Goal: Transaction & Acquisition: Subscribe to service/newsletter

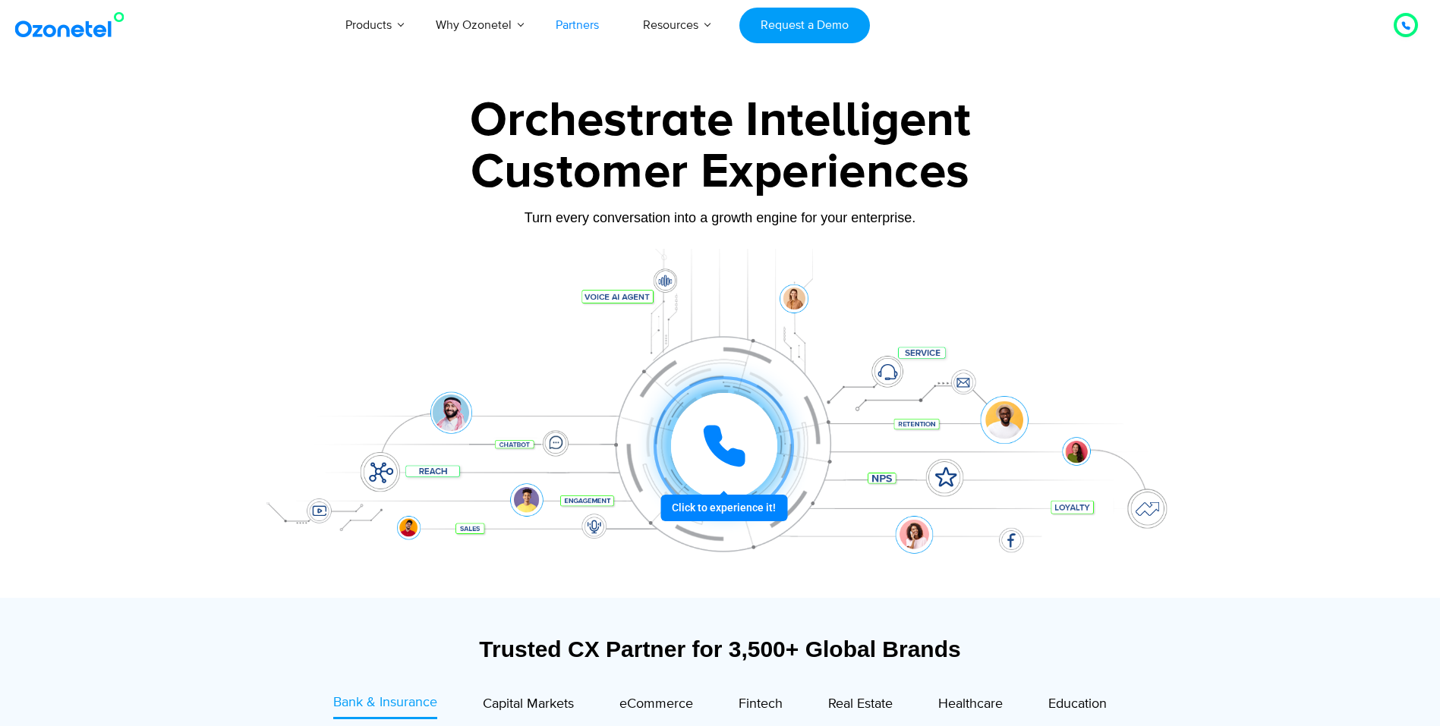
click at [568, 32] on link "Partners" at bounding box center [576, 25] width 87 height 50
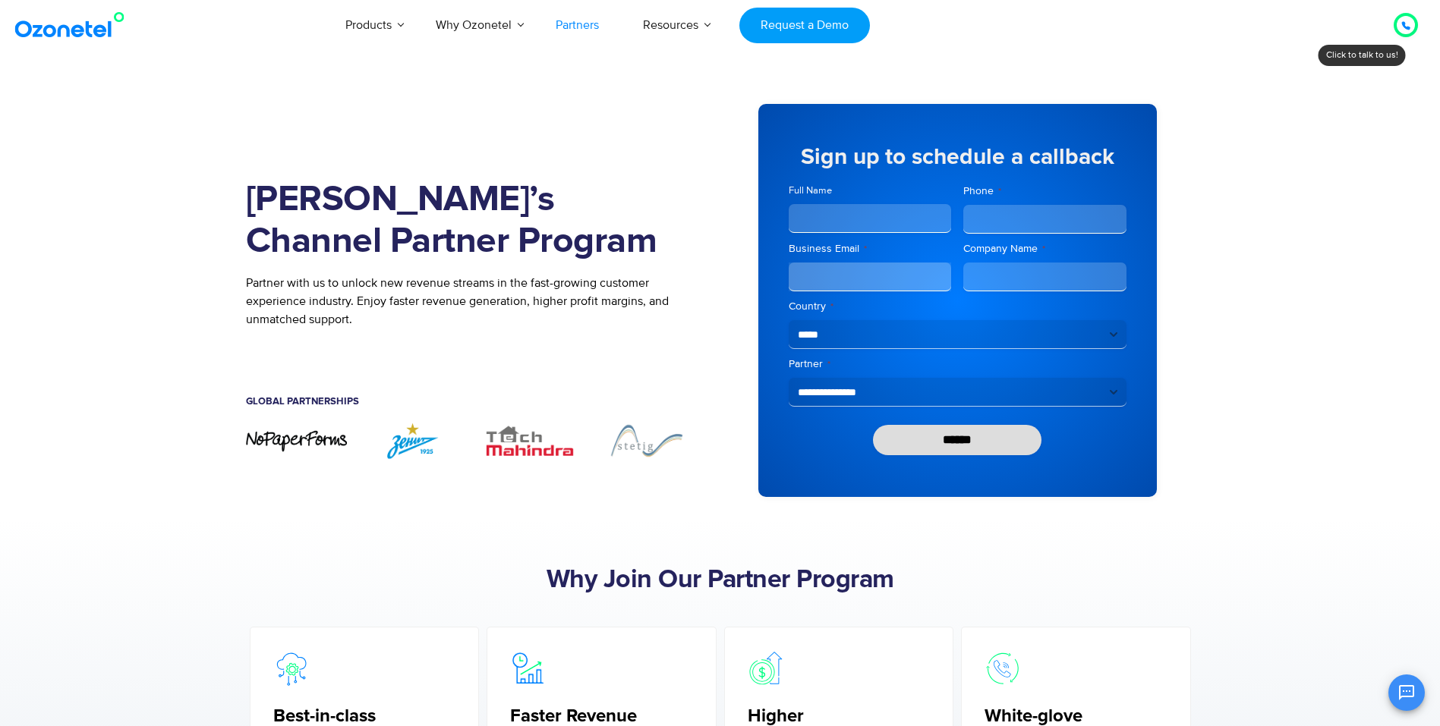
click at [930, 433] on input "******" at bounding box center [957, 440] width 169 height 30
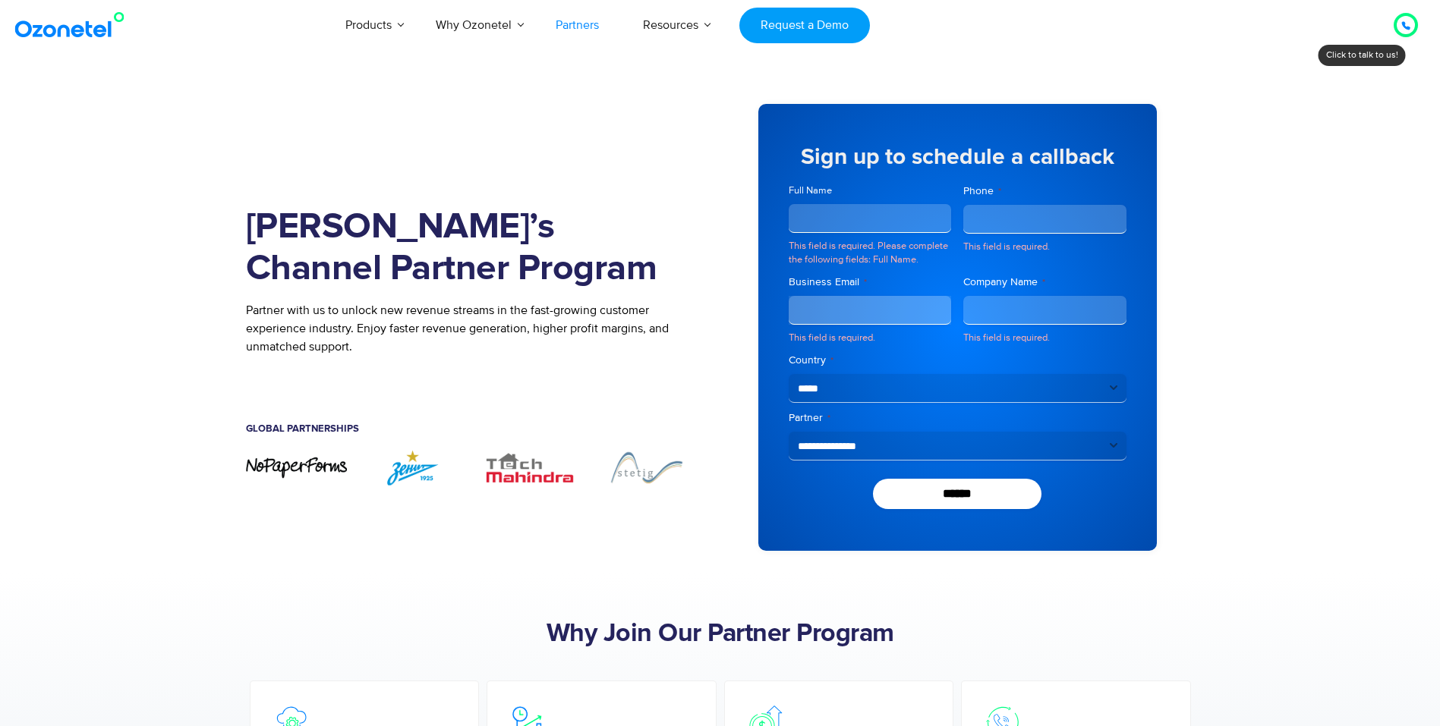
click at [1410, 20] on div at bounding box center [1405, 25] width 18 height 18
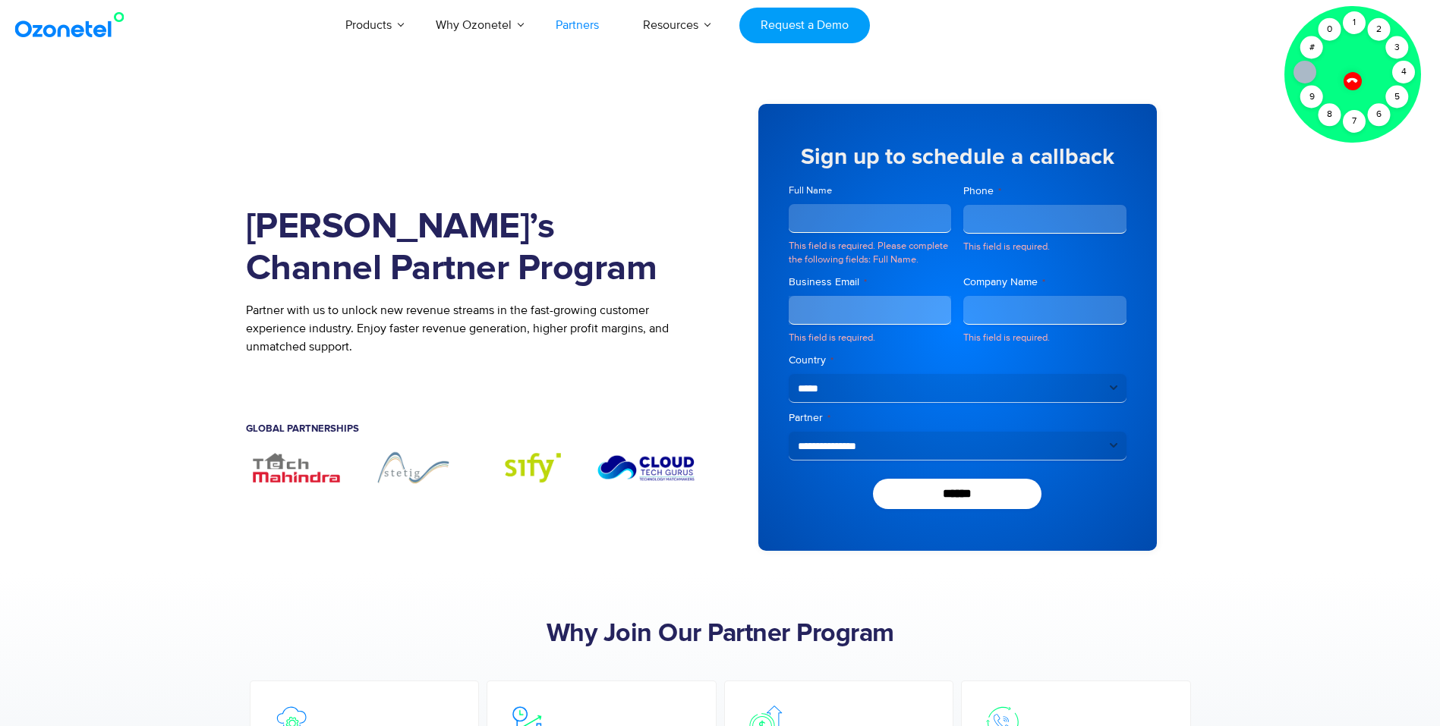
click at [1350, 83] on icon at bounding box center [1351, 80] width 13 height 13
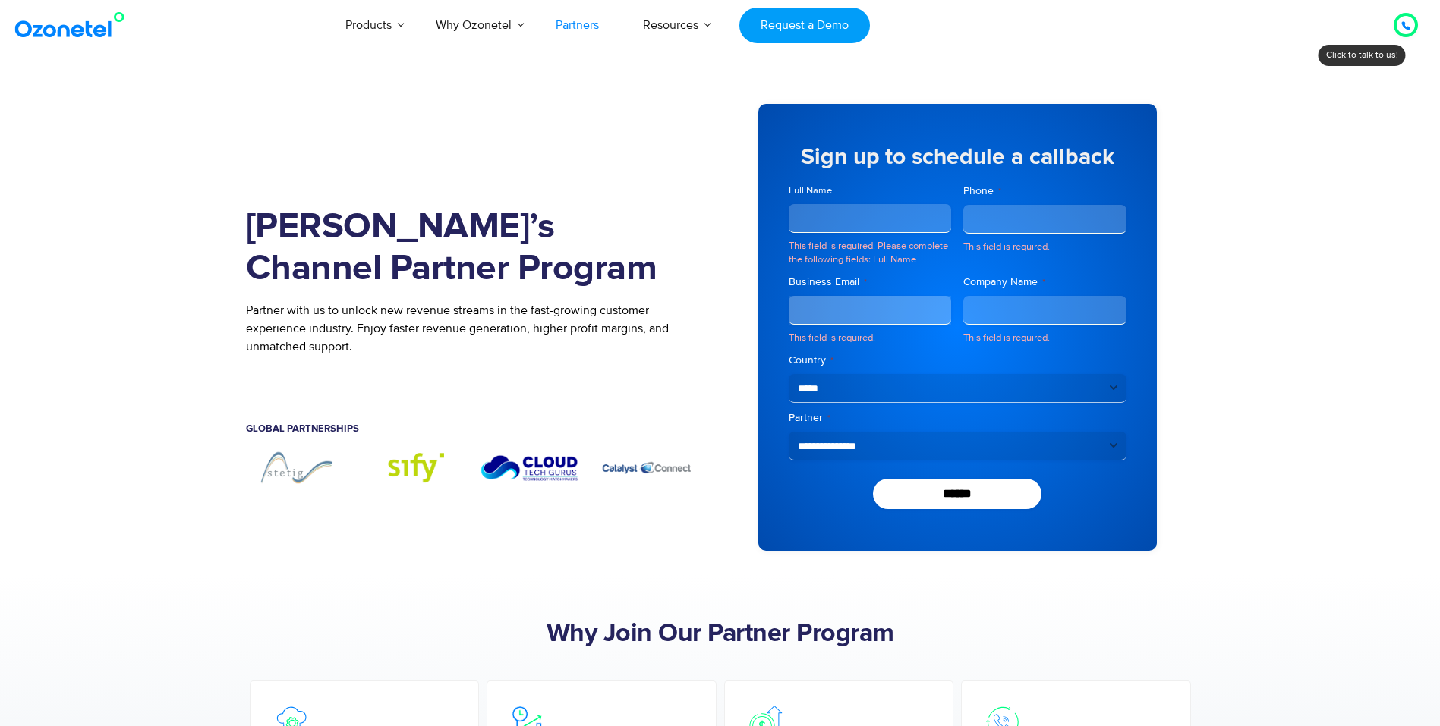
click at [613, 92] on div "Join Ozonetel’s Channel Partner Program Partner with us to unlock new revenue s…" at bounding box center [483, 327] width 474 height 492
click at [1411, 20] on div at bounding box center [1405, 25] width 18 height 18
click at [492, 137] on div "Join Ozonetel’s Channel Partner Program Partner with us to unlock new revenue s…" at bounding box center [483, 327] width 474 height 492
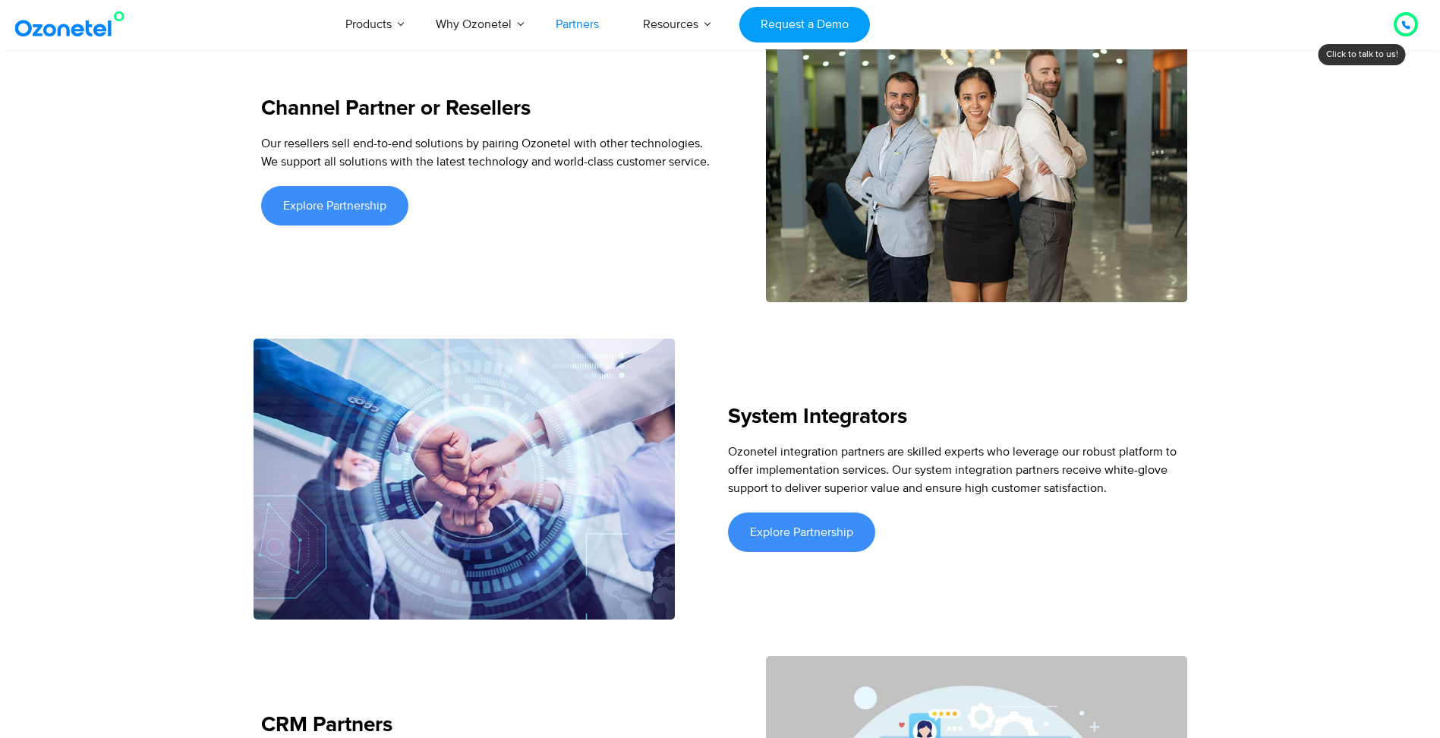
scroll to position [2580, 0]
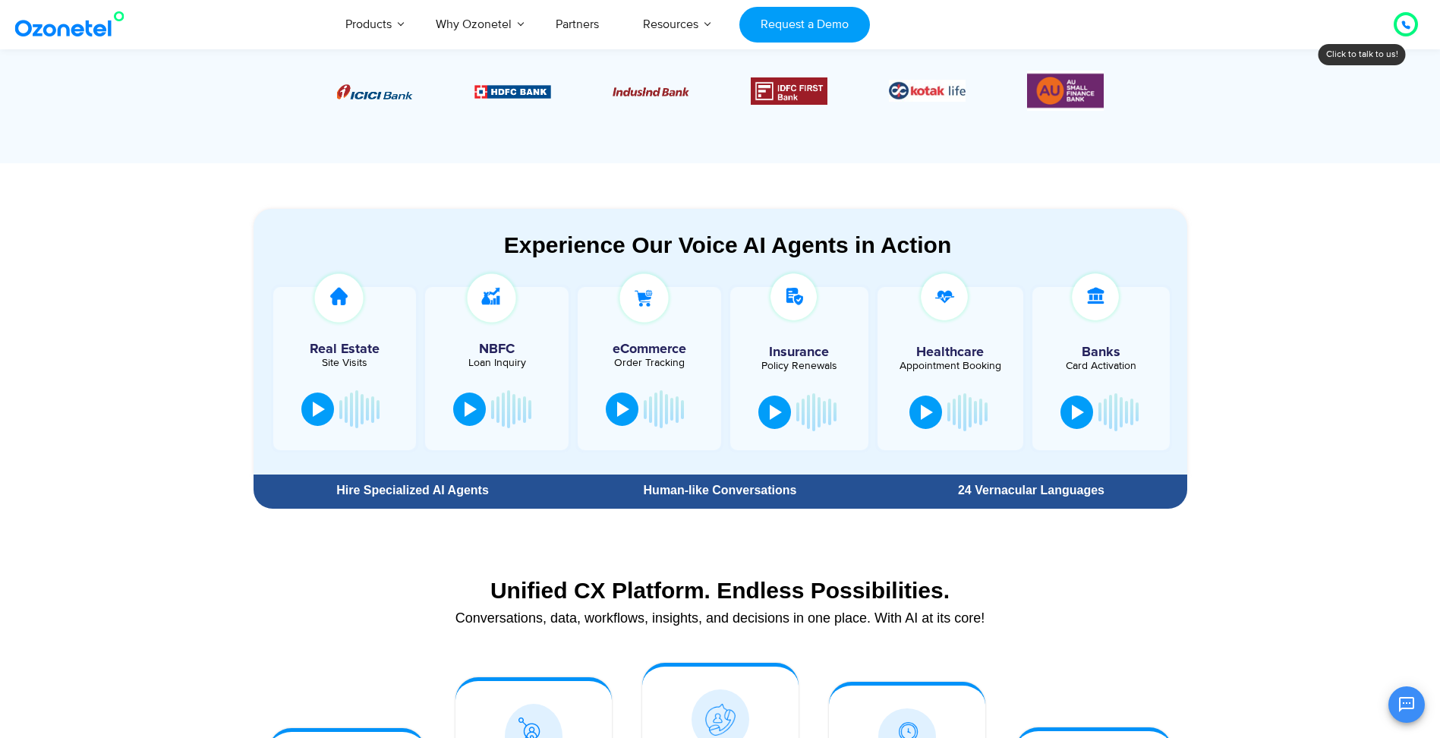
scroll to position [683, 0]
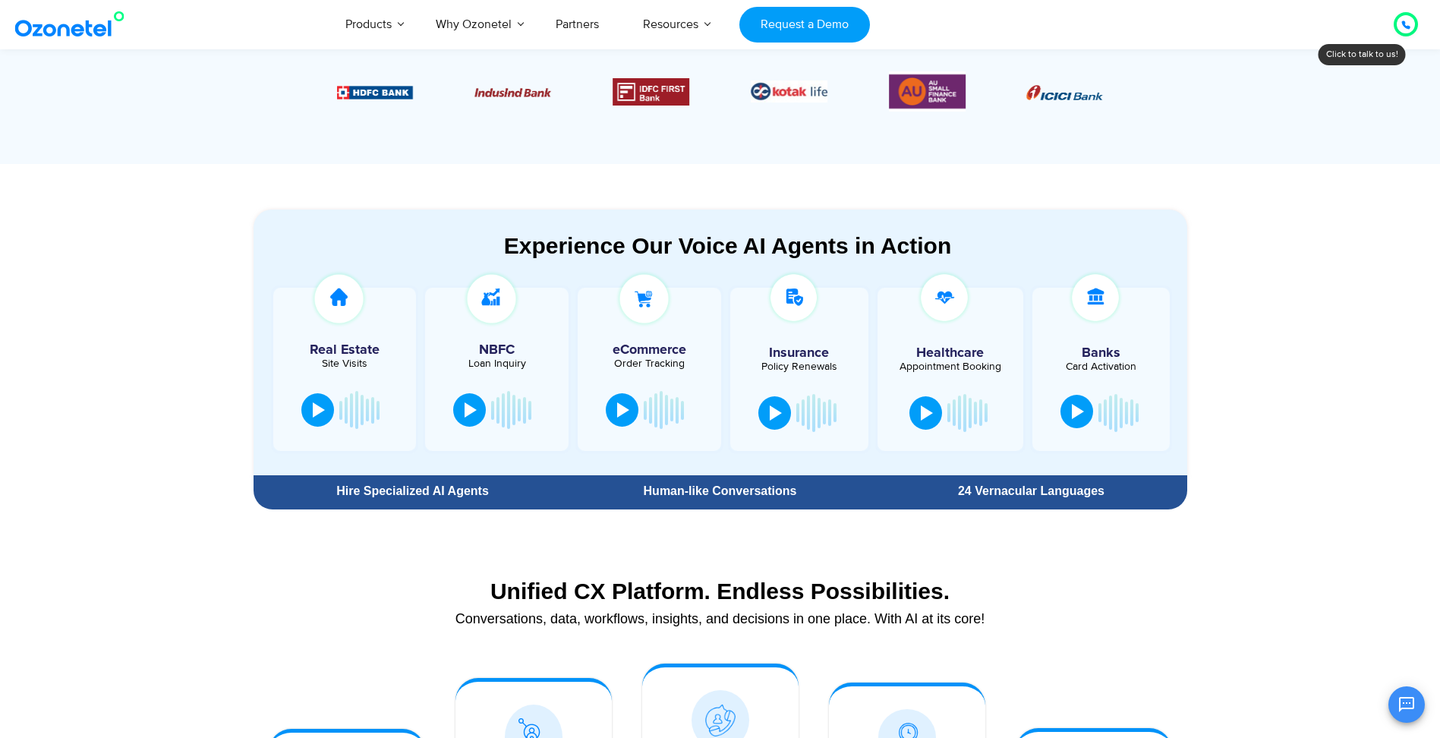
click at [1079, 406] on div at bounding box center [1078, 411] width 12 height 15
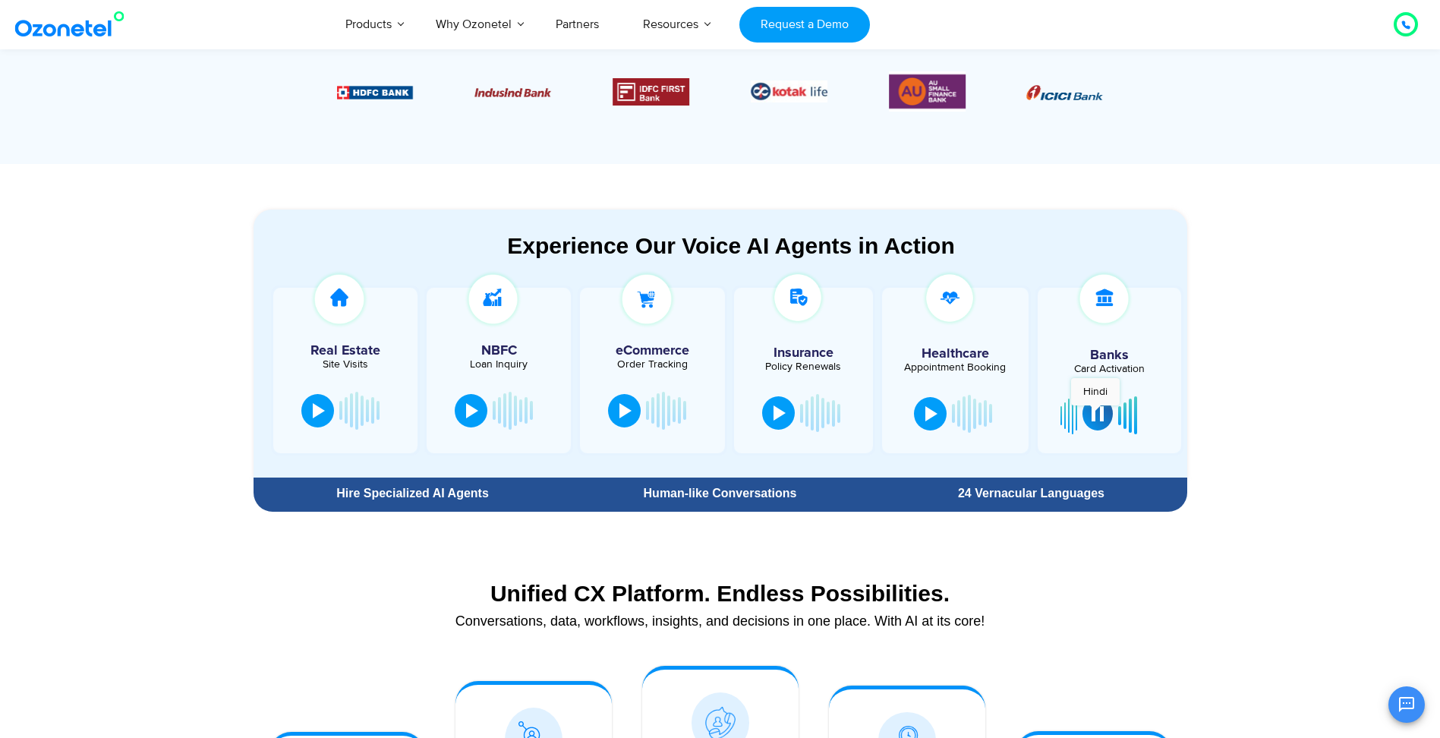
click at [1095, 413] on div at bounding box center [1097, 413] width 12 height 15
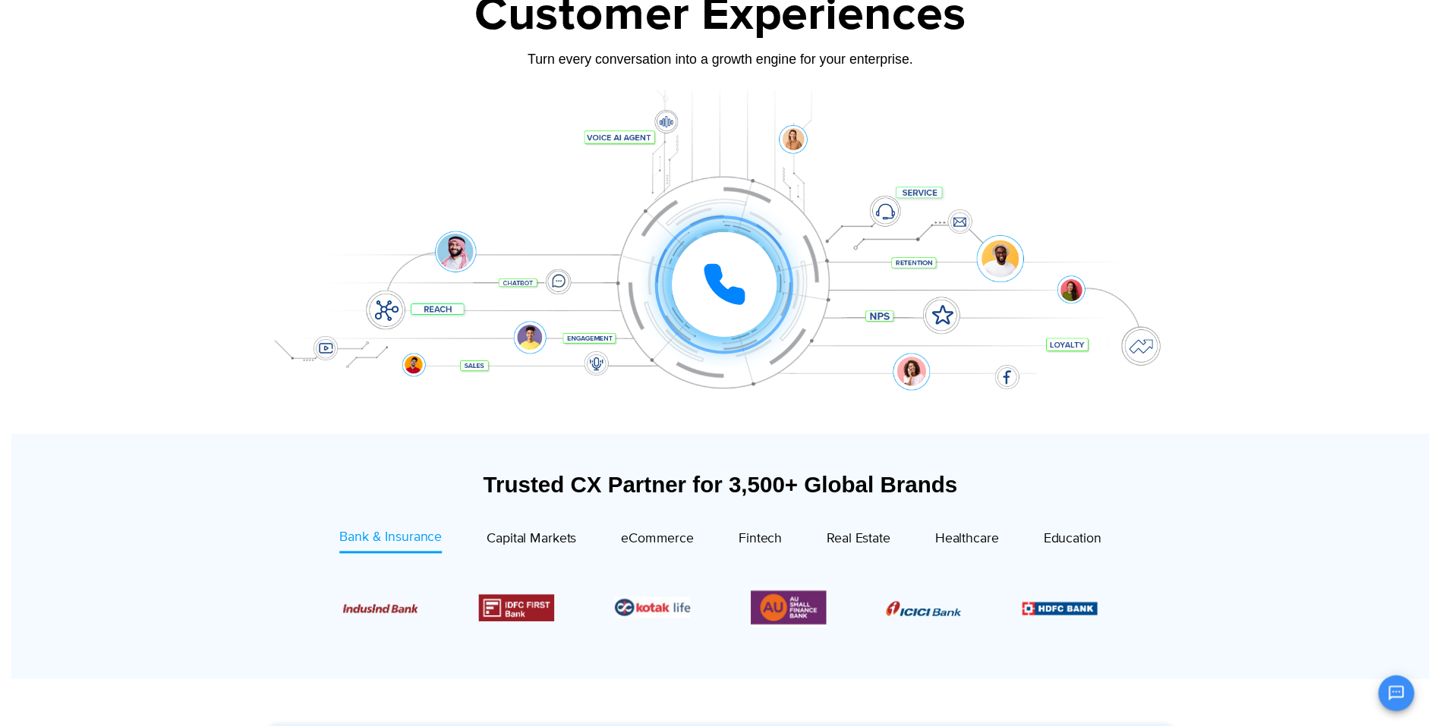
scroll to position [0, 0]
